Goal: Transaction & Acquisition: Download file/media

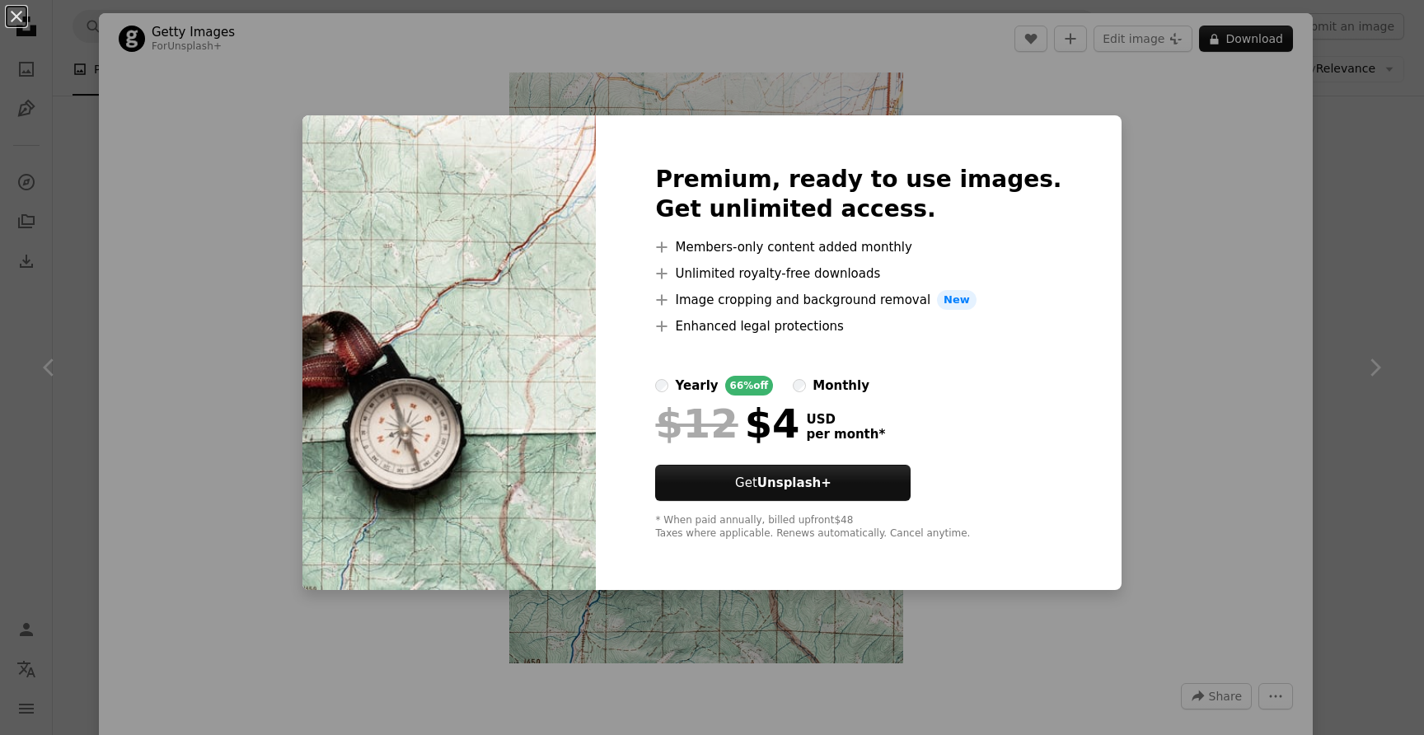
scroll to position [0, 247]
click at [16, 12] on button "An X shape" at bounding box center [17, 17] width 20 height 20
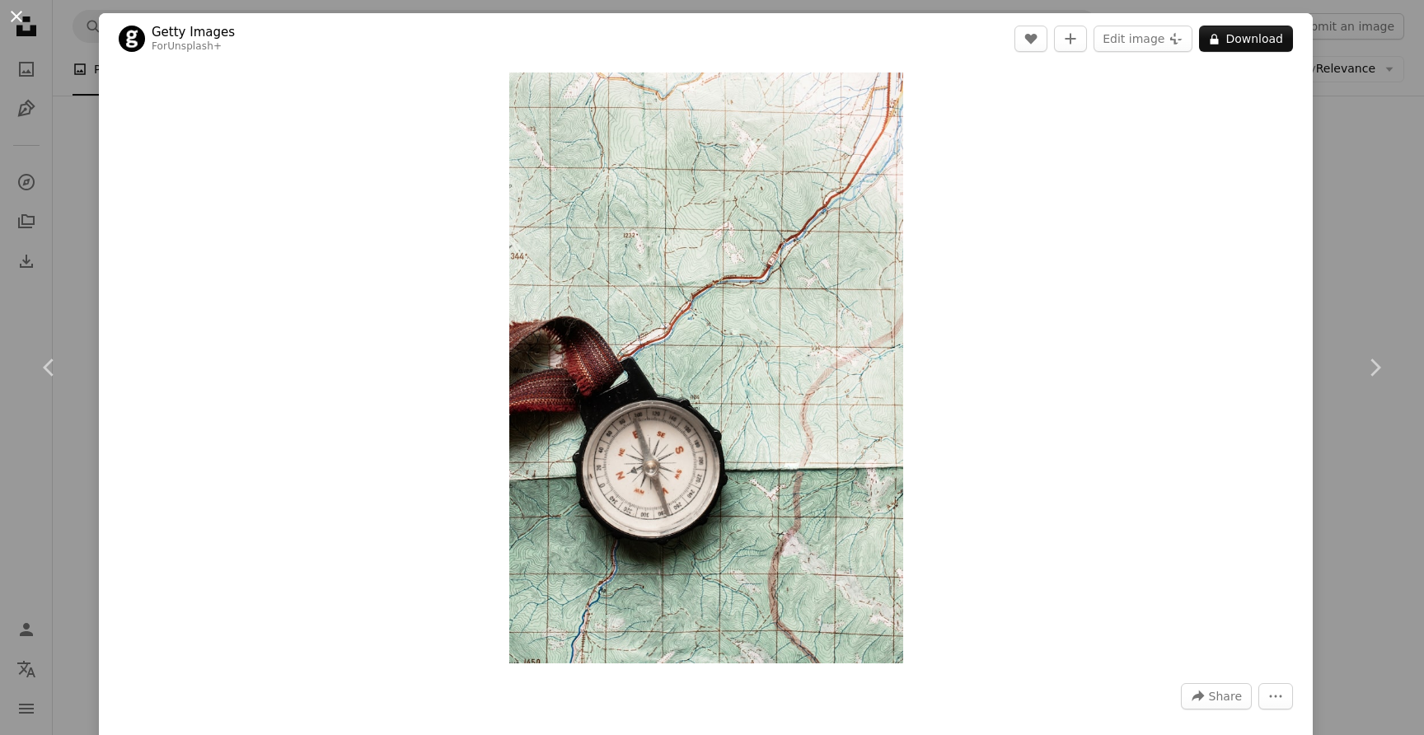
click at [16, 12] on button "An X shape" at bounding box center [17, 17] width 20 height 20
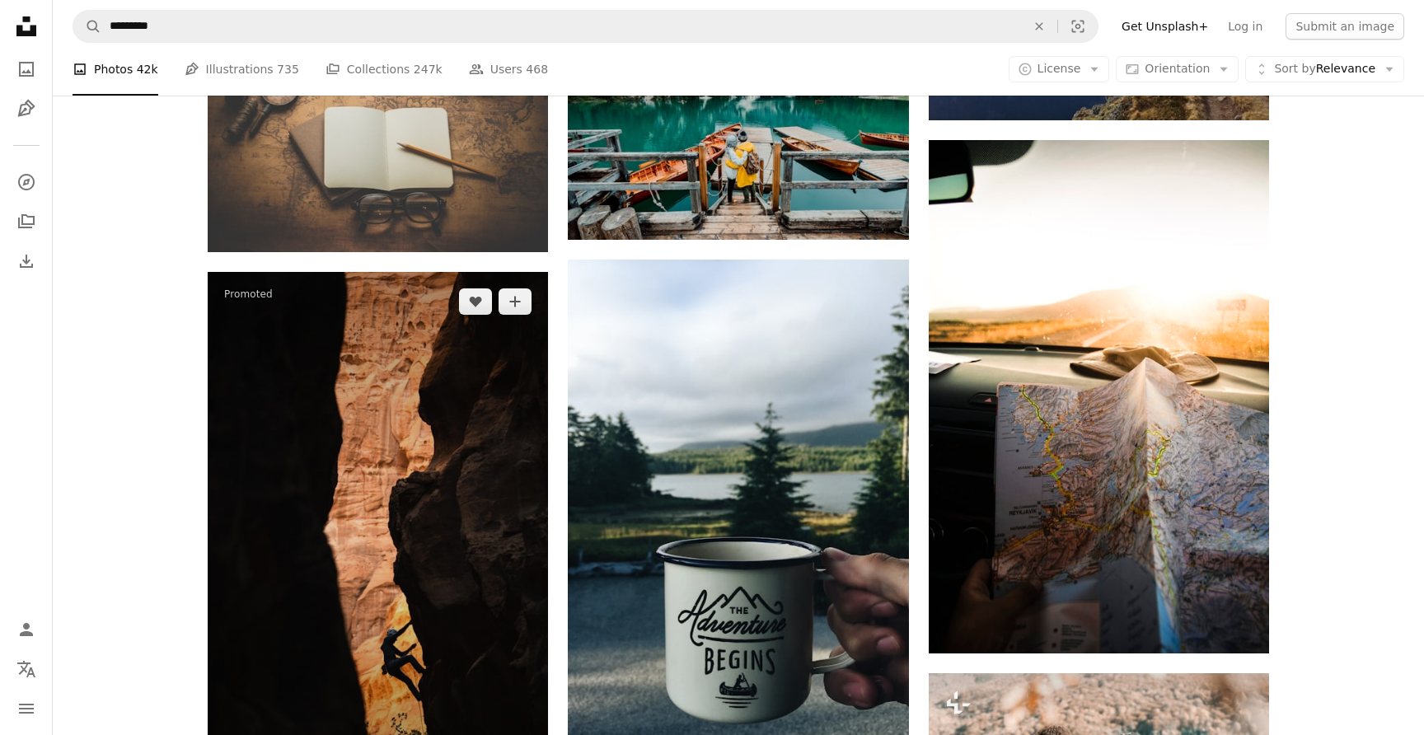
scroll to position [1481, 0]
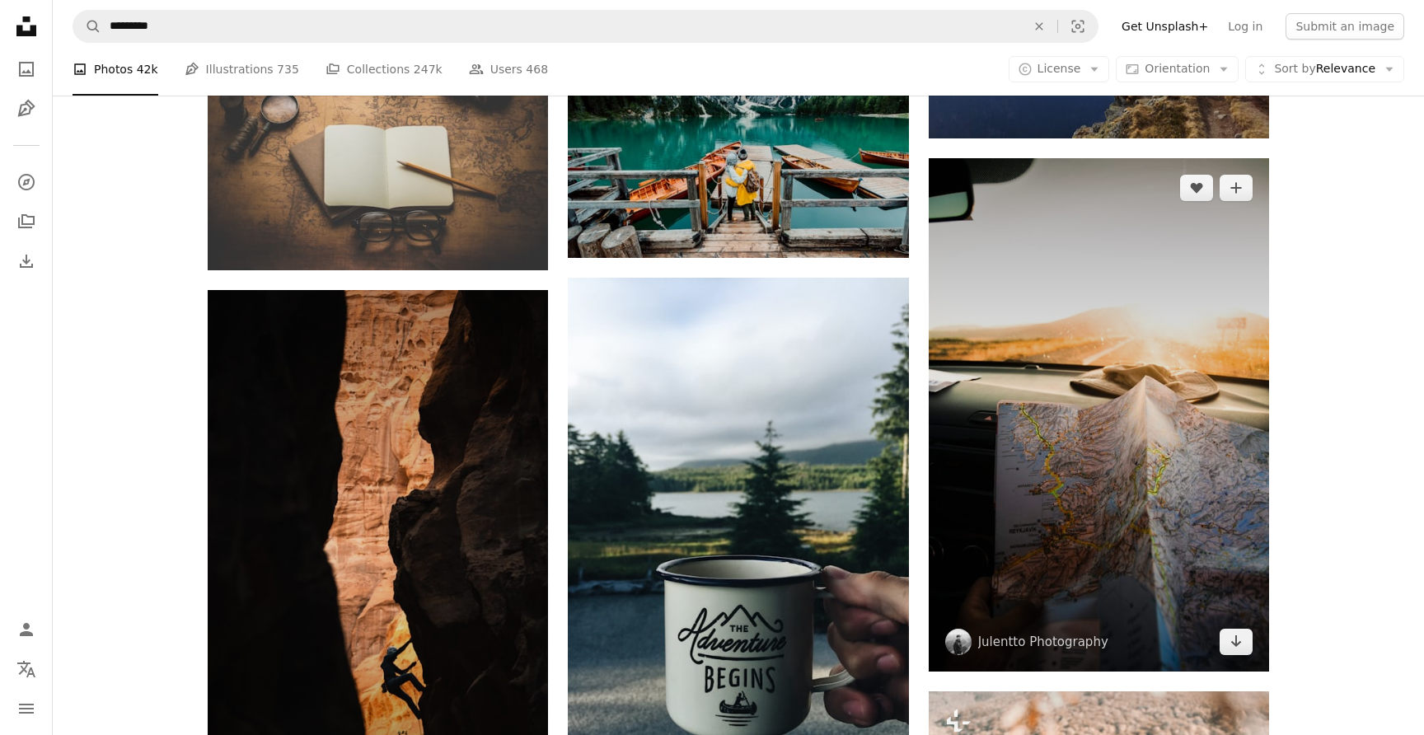
click at [1103, 382] on img at bounding box center [1099, 414] width 340 height 513
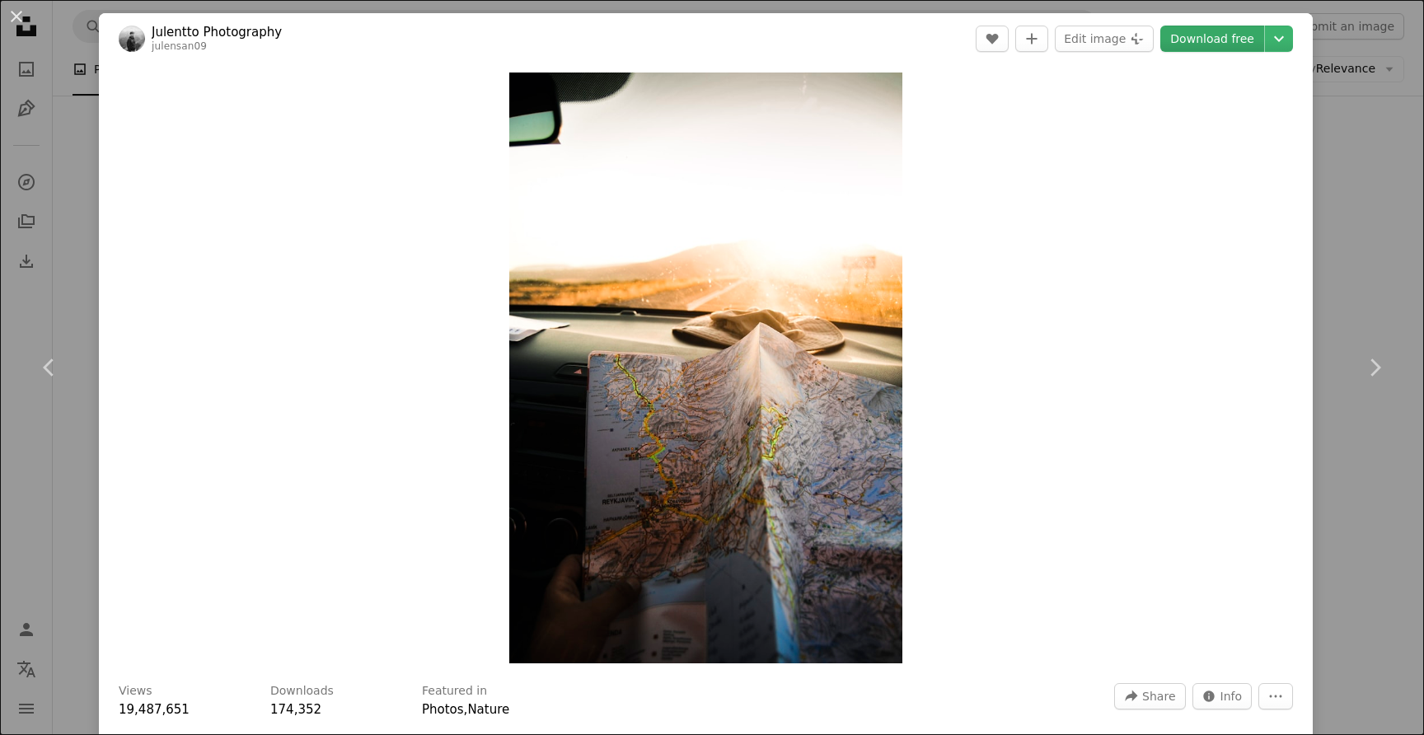
click at [1213, 37] on link "Download free" at bounding box center [1213, 39] width 104 height 26
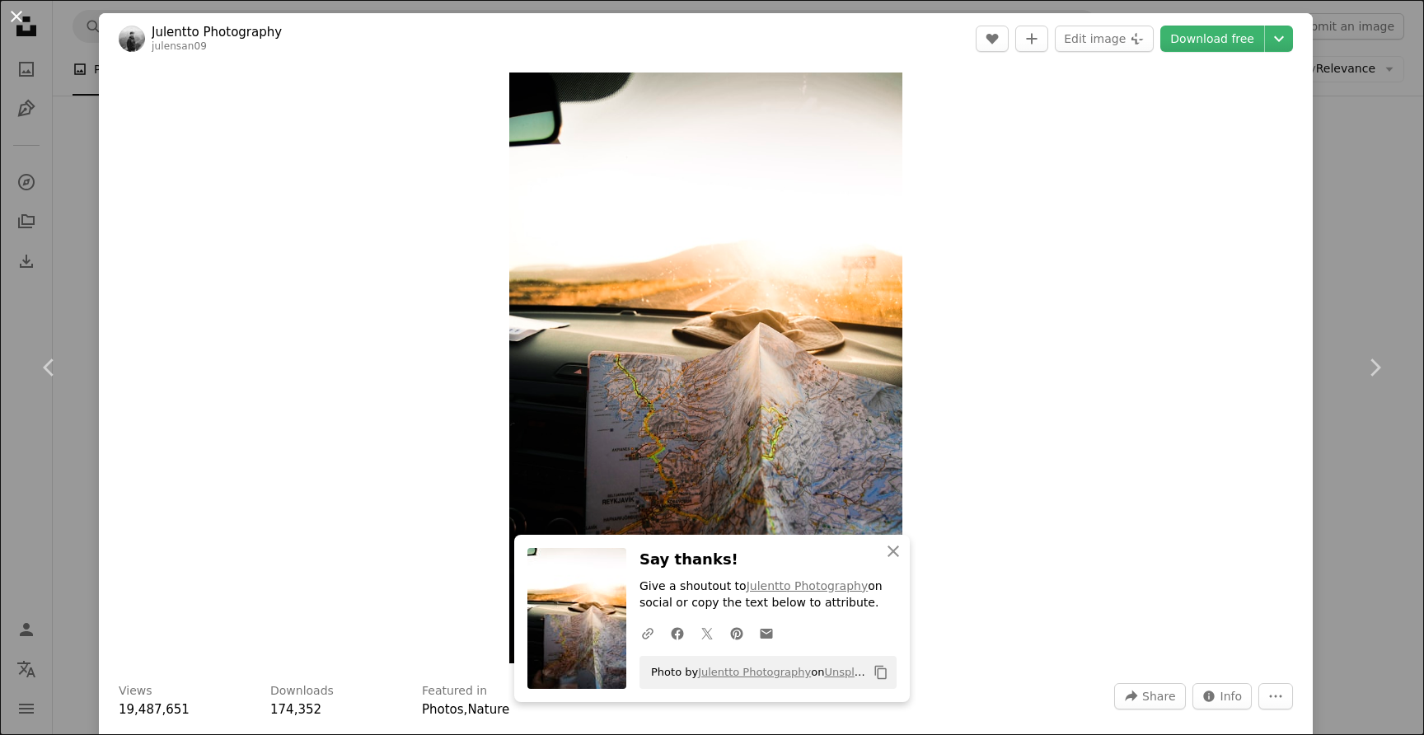
click at [16, 19] on button "An X shape" at bounding box center [17, 17] width 20 height 20
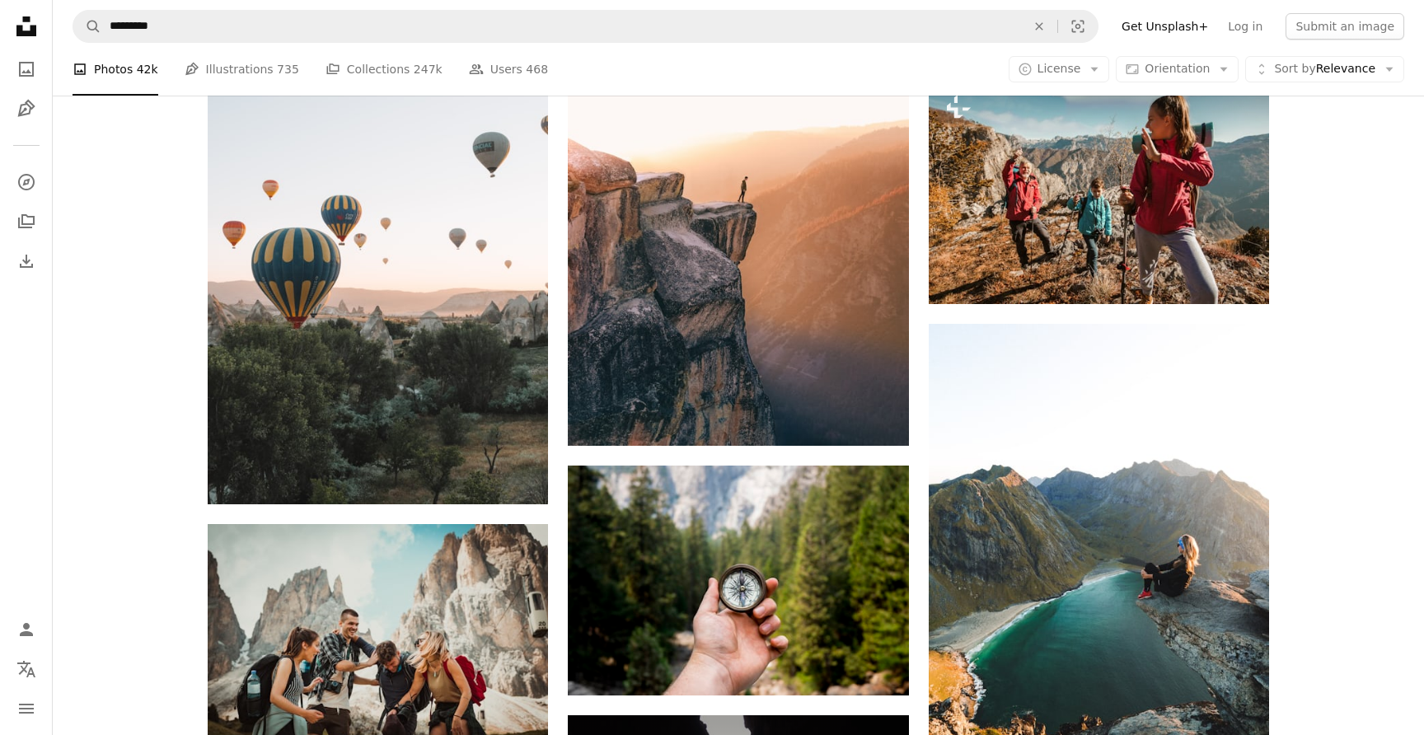
scroll to position [6316, 0]
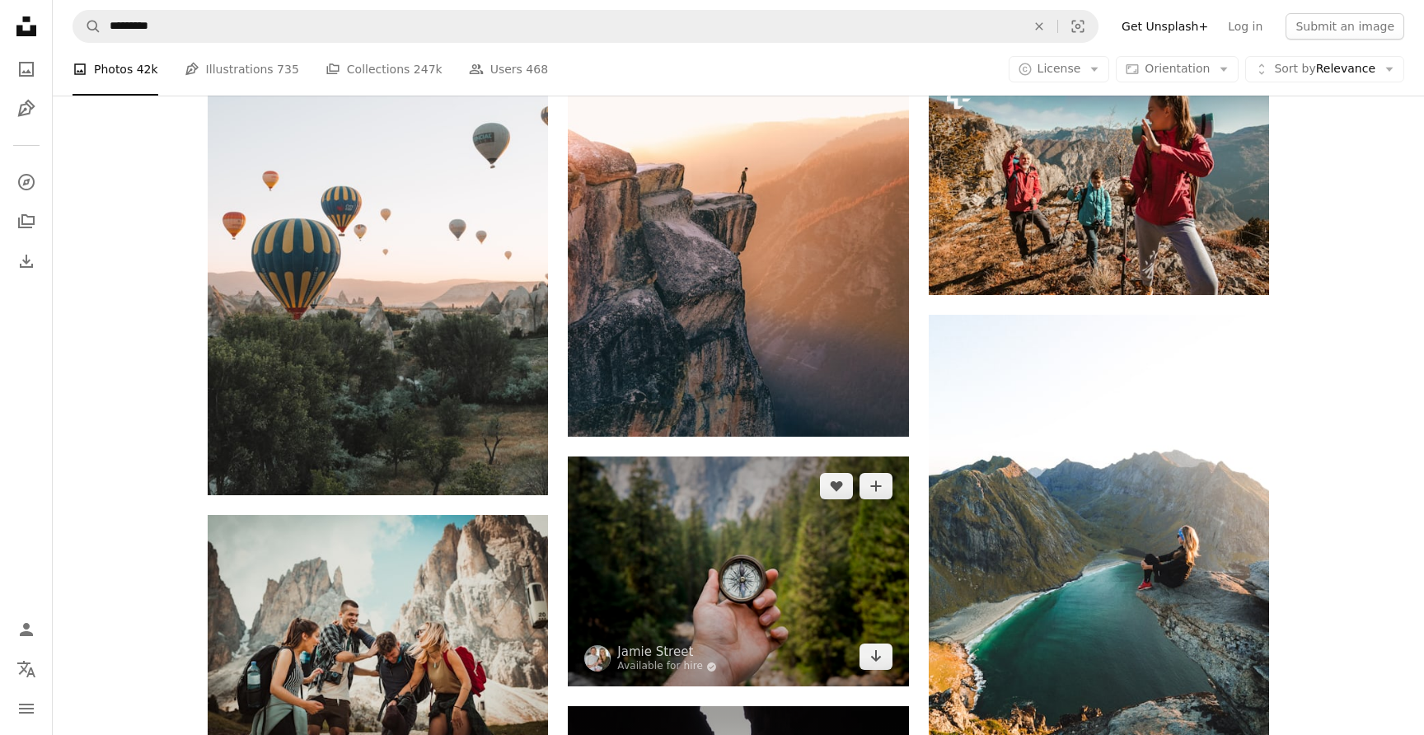
click at [710, 593] on img at bounding box center [738, 572] width 340 height 230
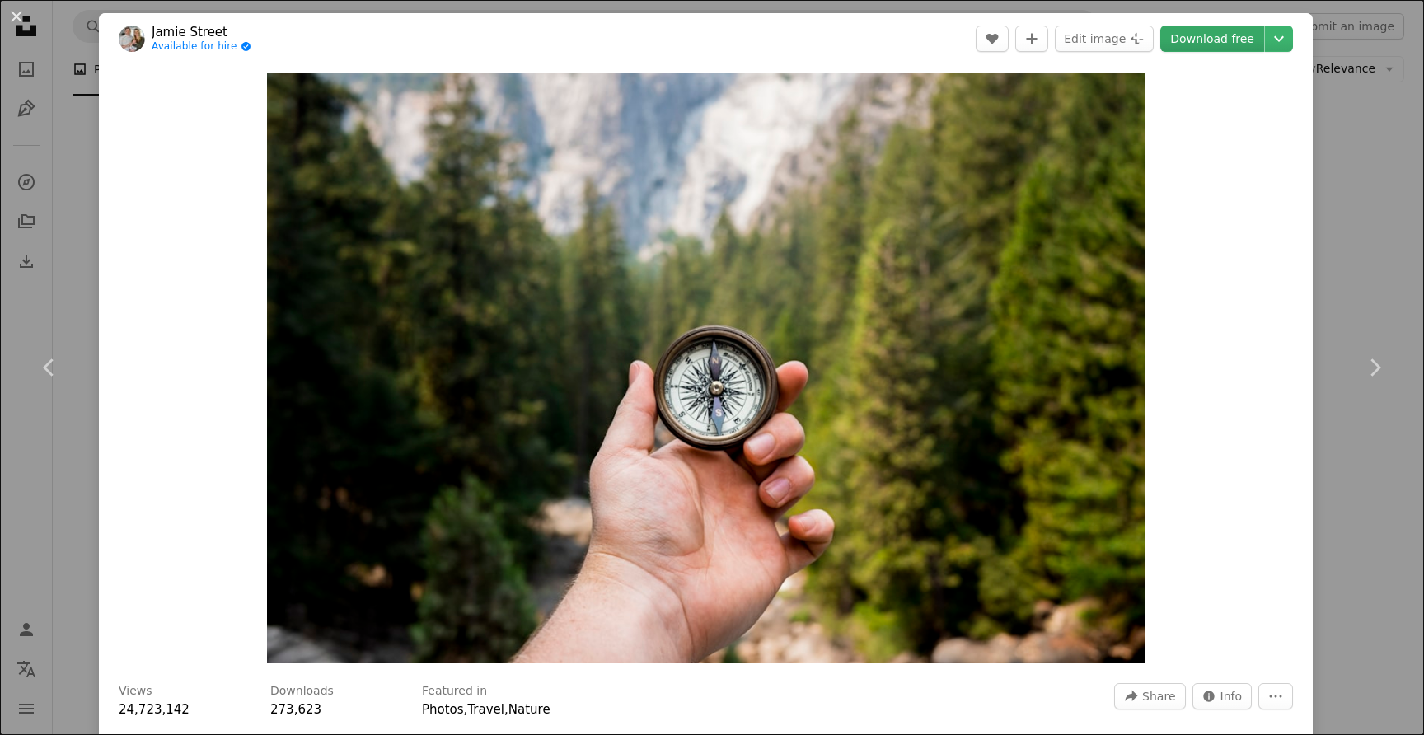
click at [1237, 35] on link "Download free" at bounding box center [1213, 39] width 104 height 26
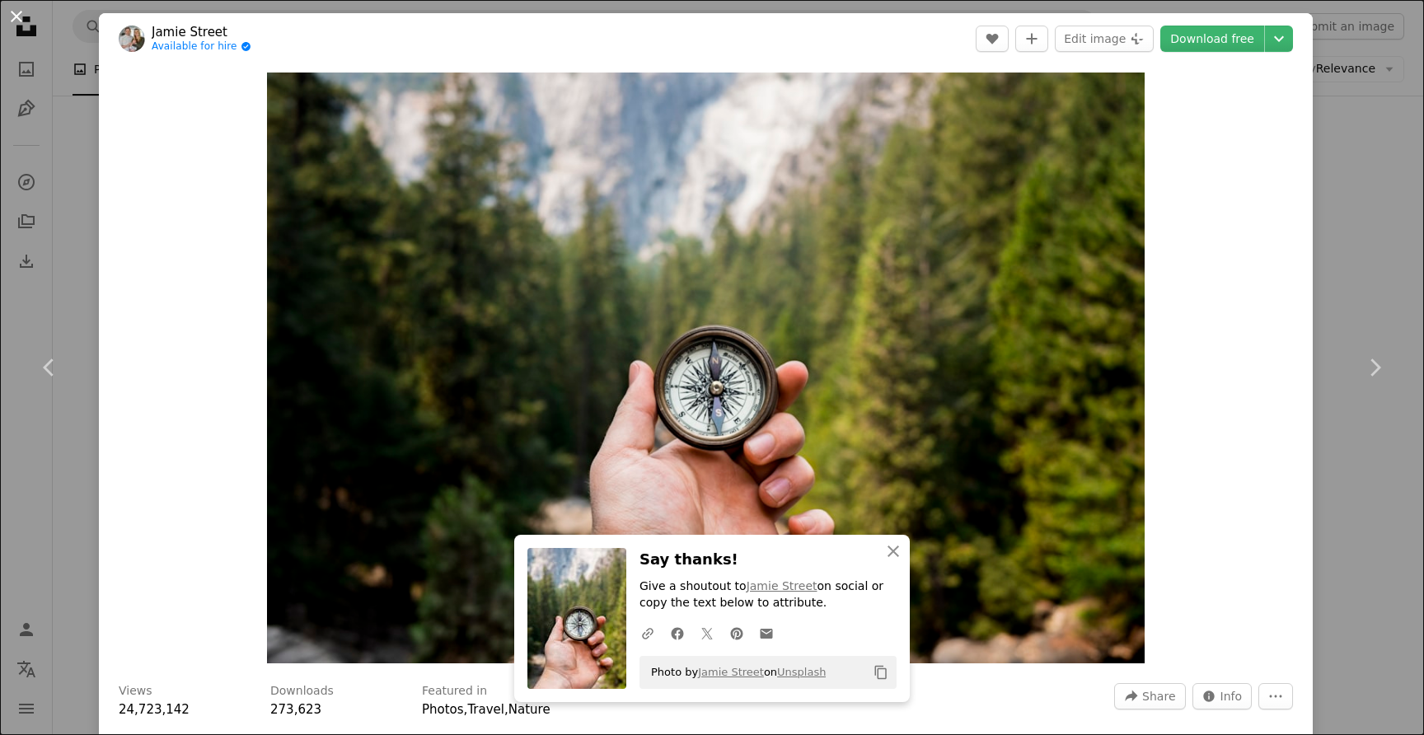
click at [18, 16] on button "An X shape" at bounding box center [17, 17] width 20 height 20
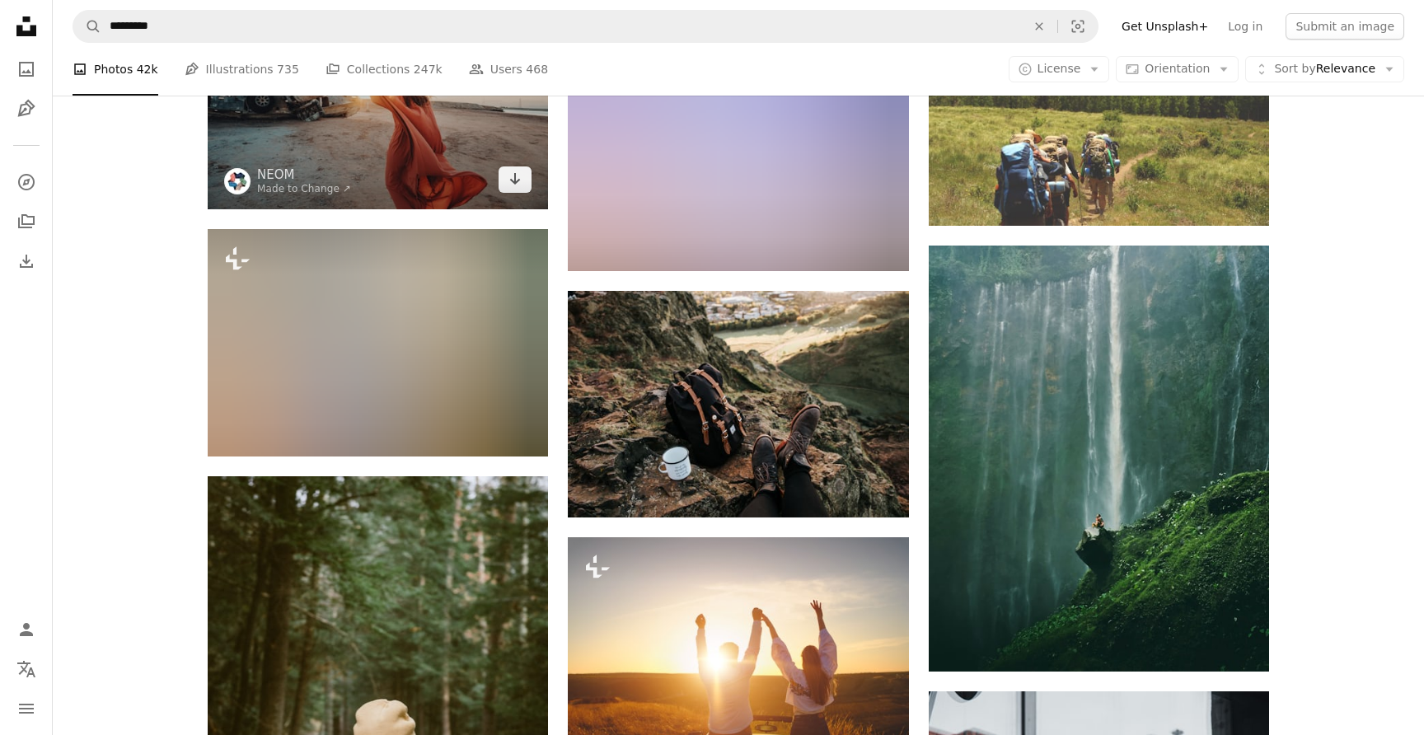
scroll to position [12176, 0]
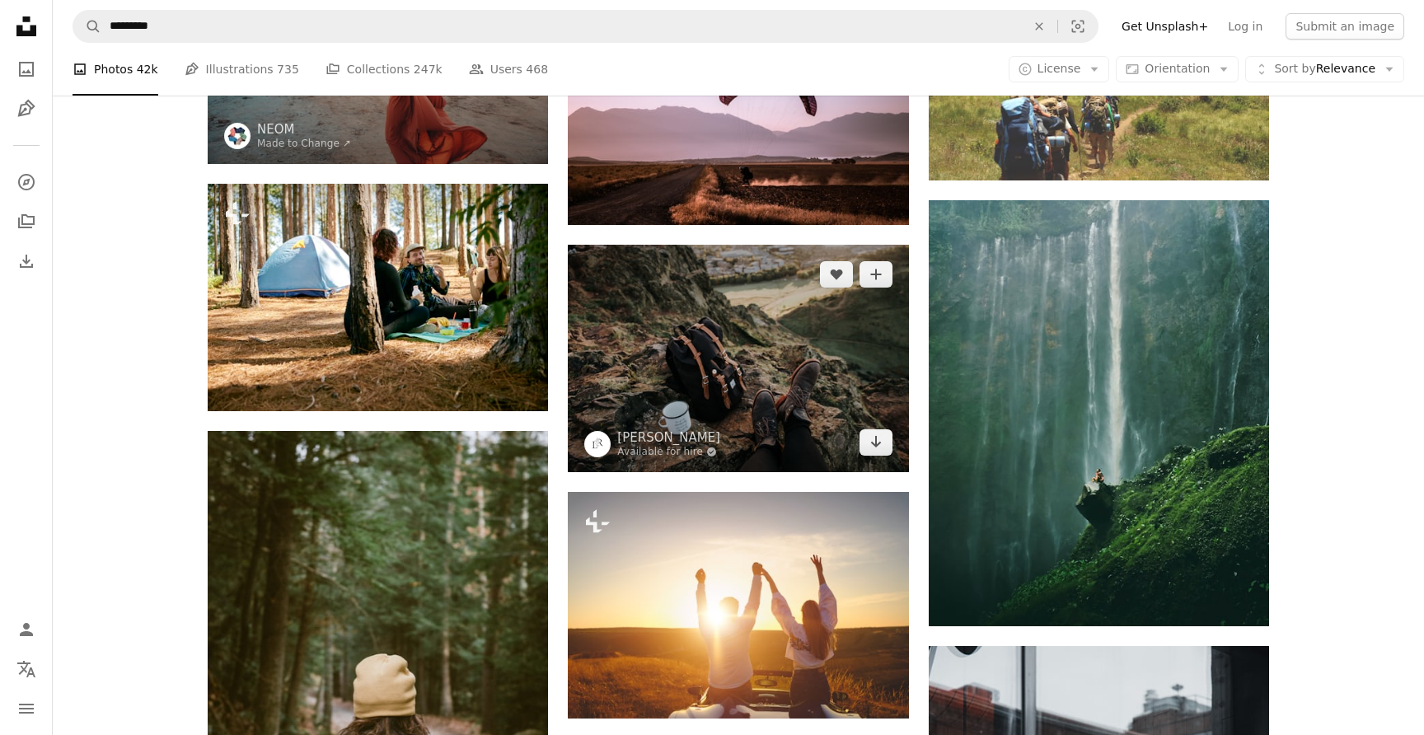
click at [672, 359] on img at bounding box center [738, 358] width 340 height 227
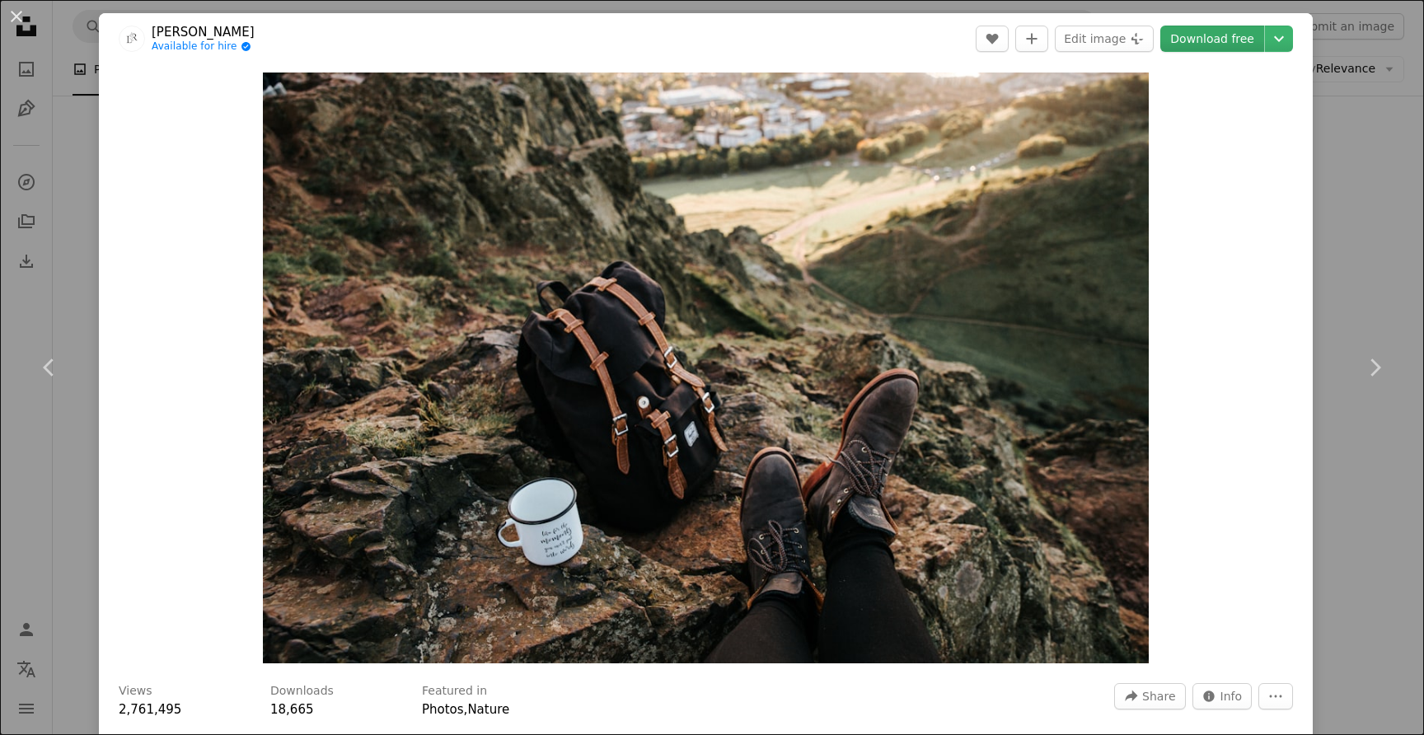
click at [1243, 34] on link "Download free" at bounding box center [1213, 39] width 104 height 26
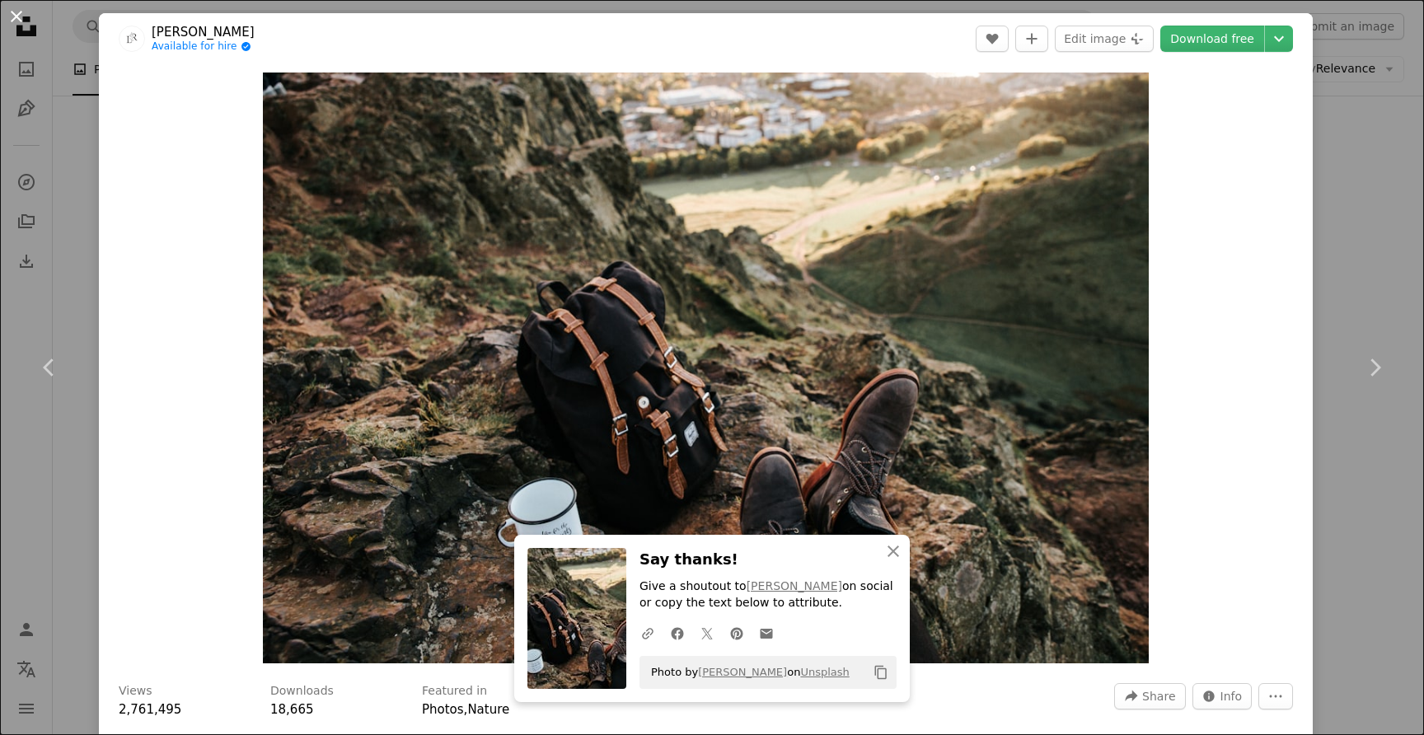
click at [14, 12] on button "An X shape" at bounding box center [17, 17] width 20 height 20
